Goal: Task Accomplishment & Management: Complete application form

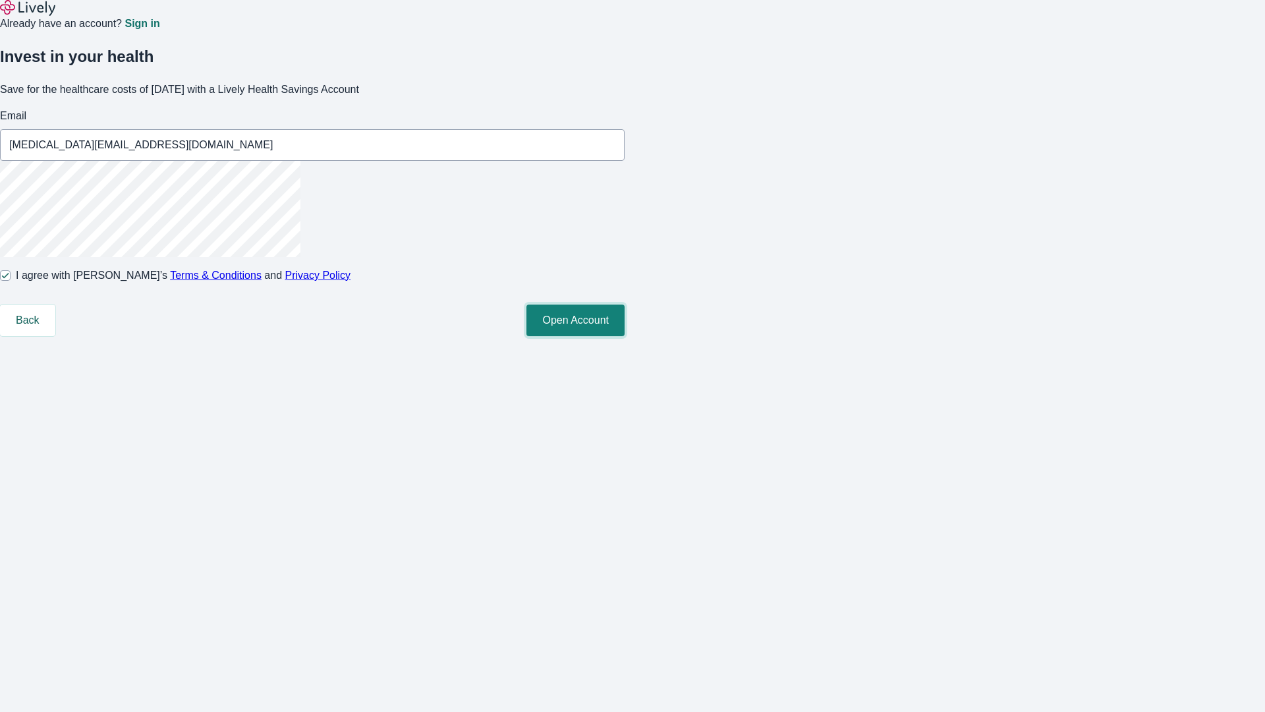
click at [625, 336] on button "Open Account" at bounding box center [576, 320] width 98 height 32
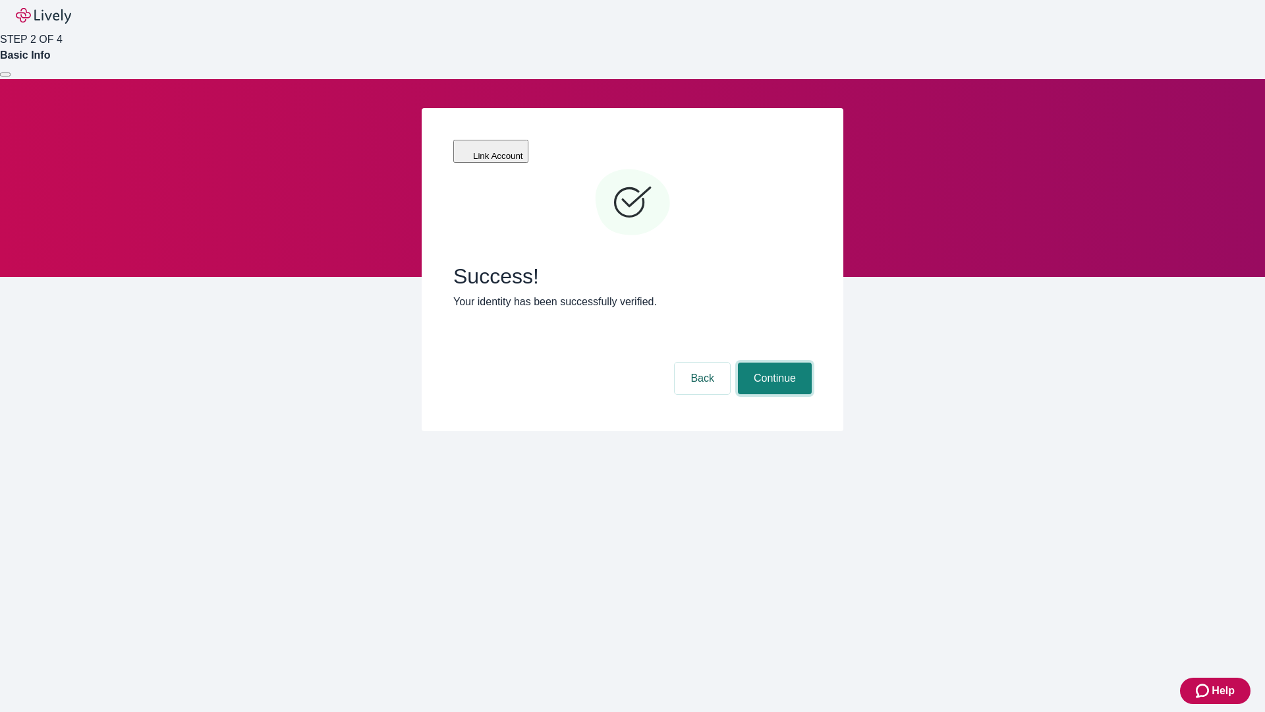
click at [773, 362] on button "Continue" at bounding box center [775, 378] width 74 height 32
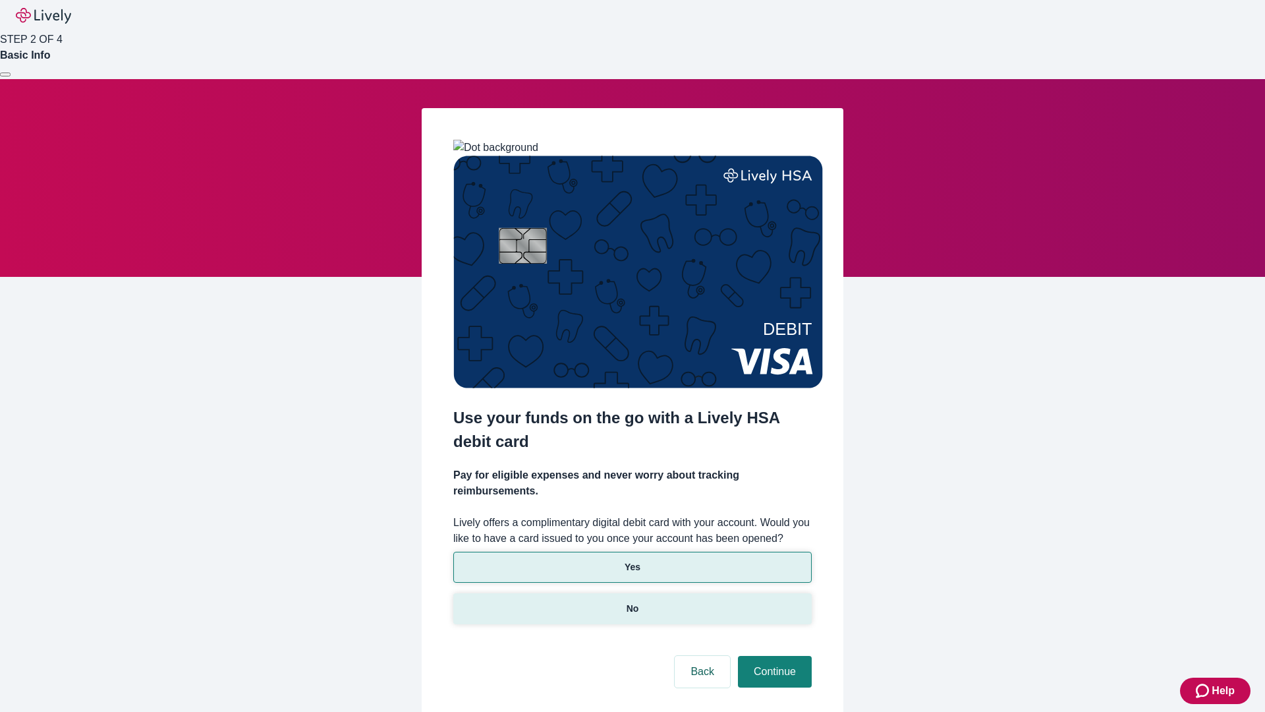
click at [632, 602] on p "No" at bounding box center [633, 609] width 13 height 14
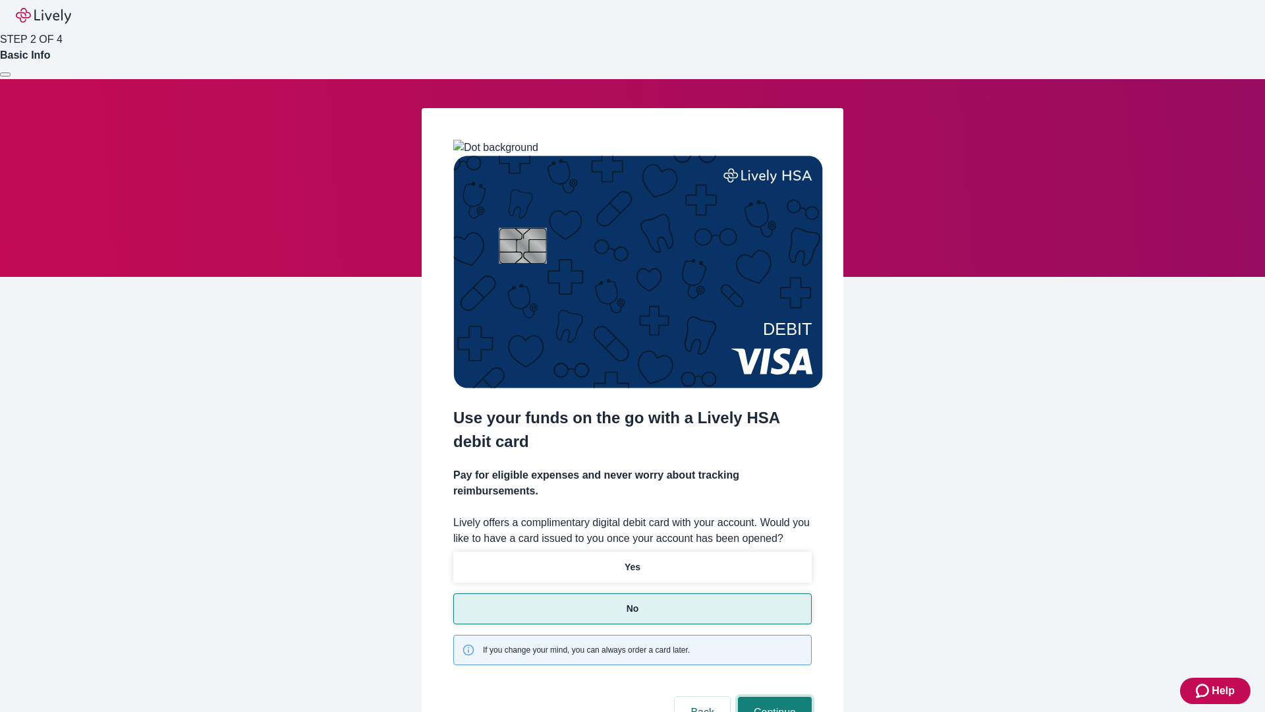
click at [773, 697] on button "Continue" at bounding box center [775, 713] width 74 height 32
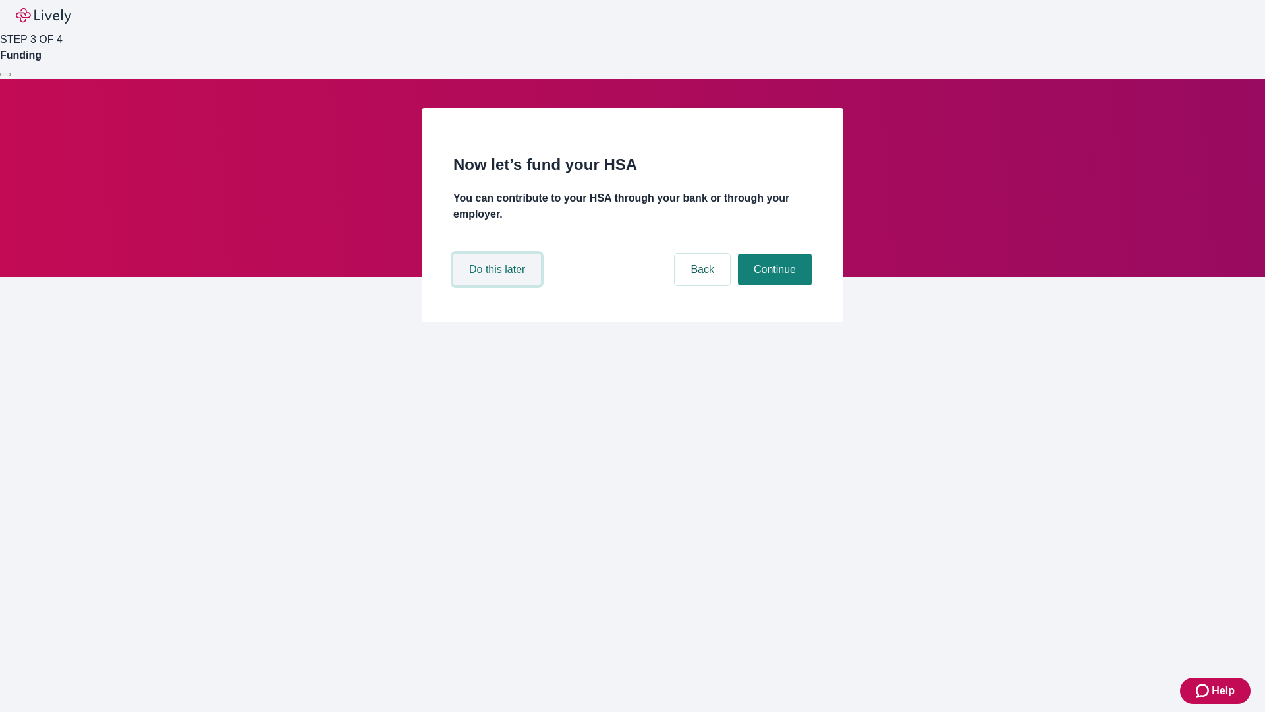
click at [499, 285] on button "Do this later" at bounding box center [497, 270] width 88 height 32
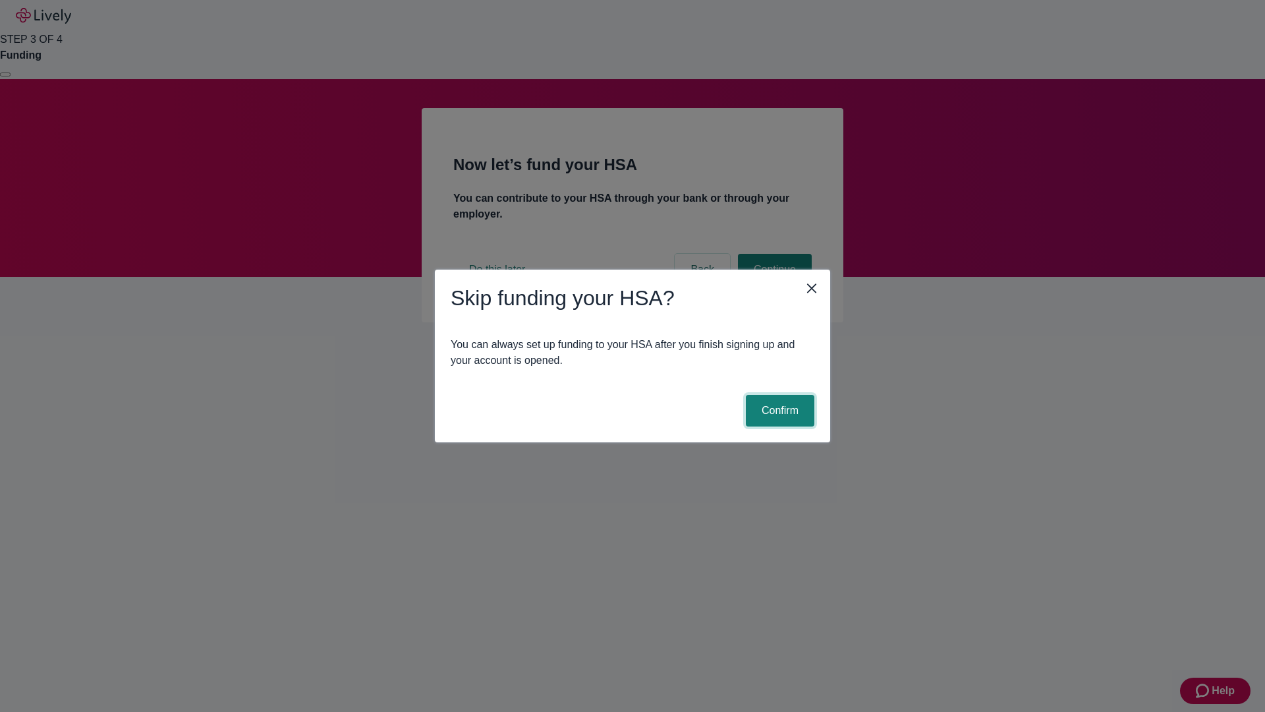
click at [778, 411] on button "Confirm" at bounding box center [780, 411] width 69 height 32
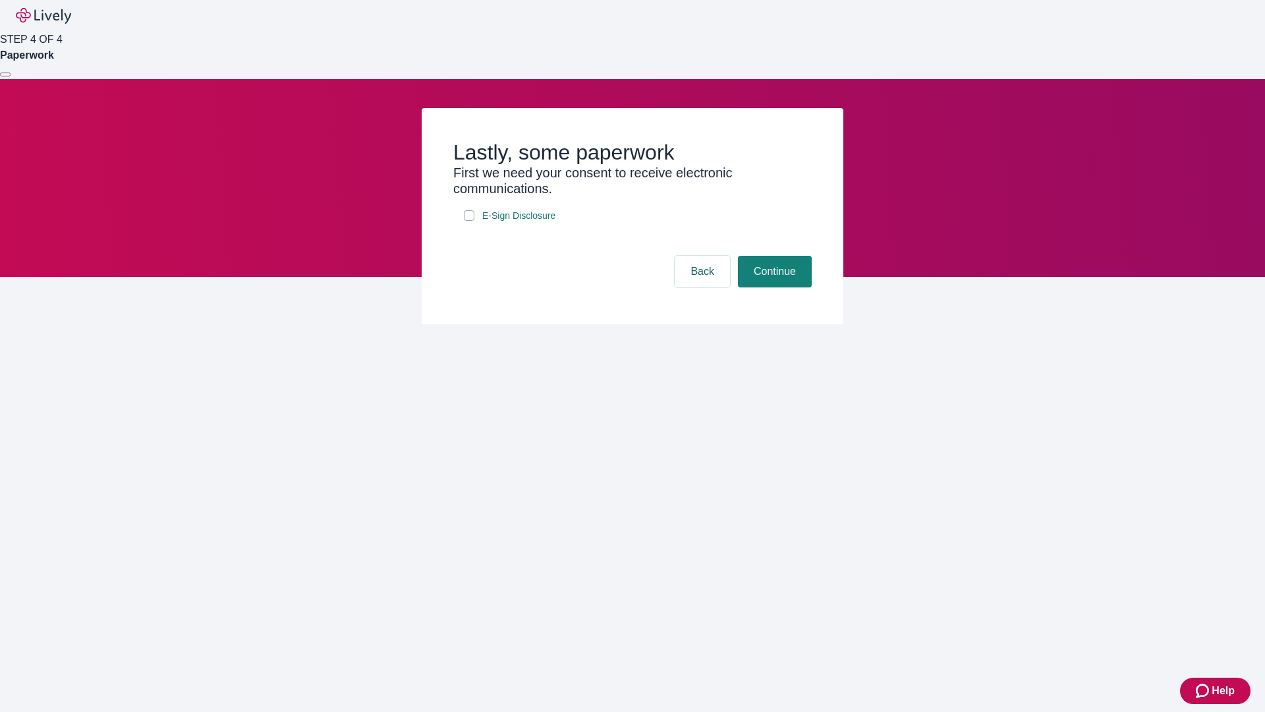
click at [469, 221] on input "E-Sign Disclosure" at bounding box center [469, 215] width 11 height 11
checkbox input "true"
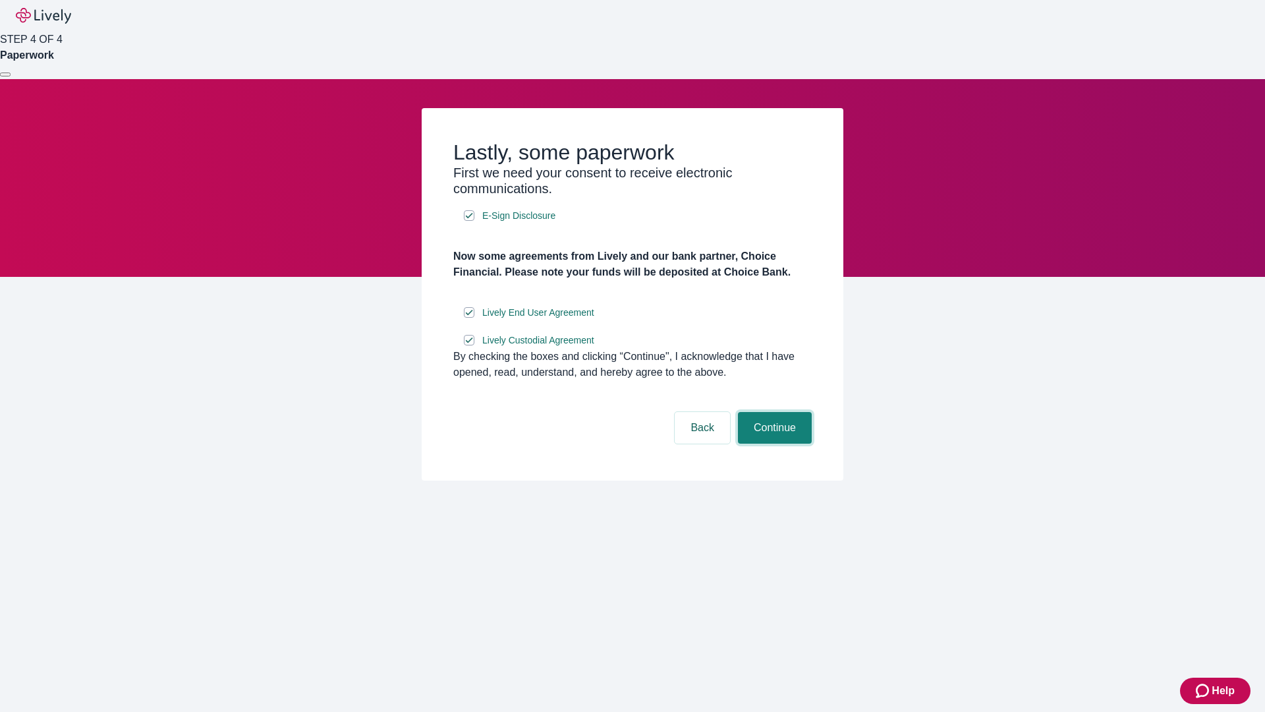
click at [773, 443] on button "Continue" at bounding box center [775, 428] width 74 height 32
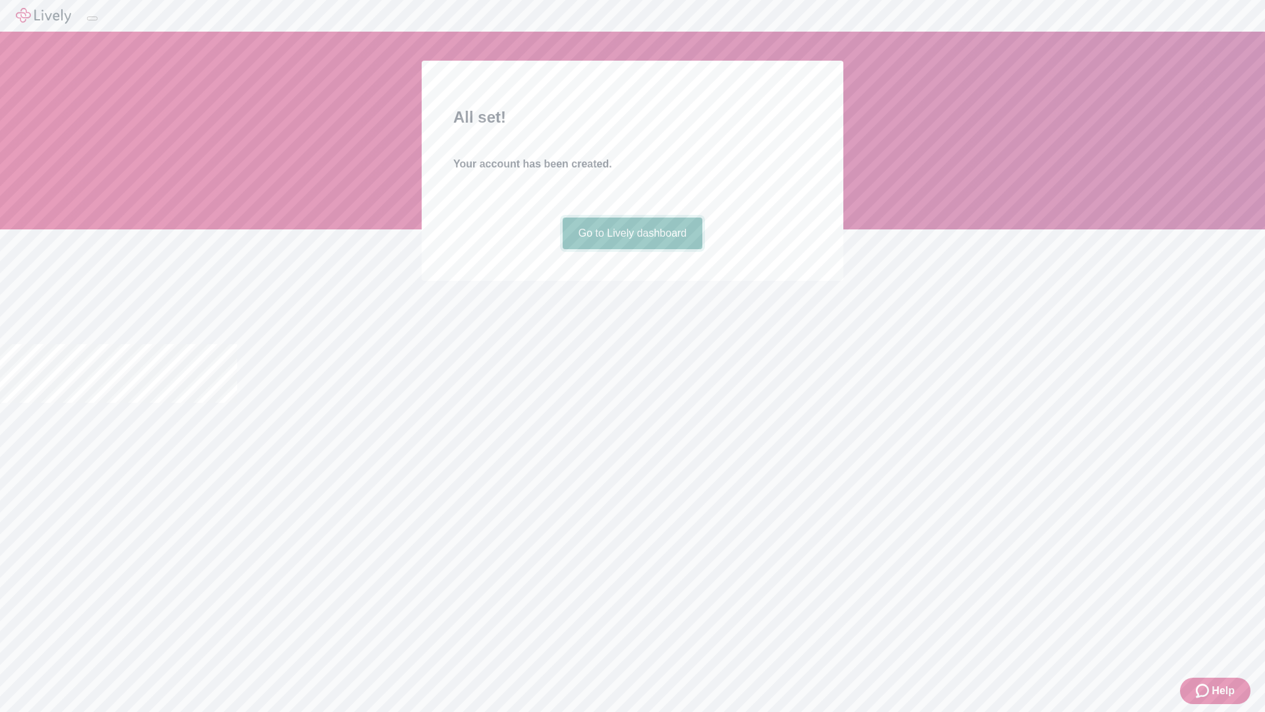
click at [632, 249] on link "Go to Lively dashboard" at bounding box center [633, 233] width 140 height 32
